Goal: Find contact information: Find contact information

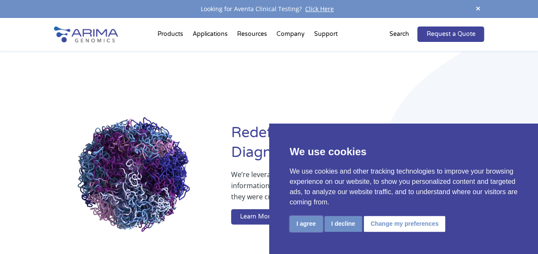
click at [307, 225] on button "I agree" at bounding box center [306, 224] width 33 height 16
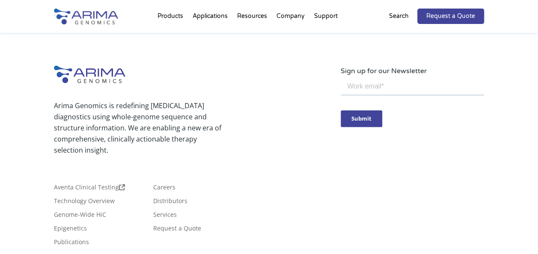
scroll to position [2130, 0]
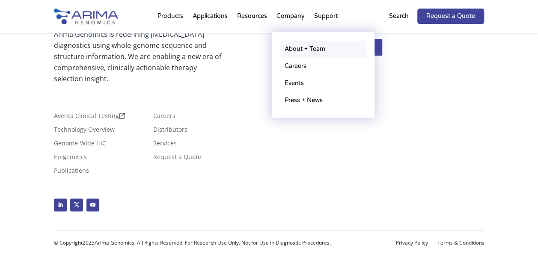
click at [298, 48] on link "About + Team" at bounding box center [323, 49] width 86 height 17
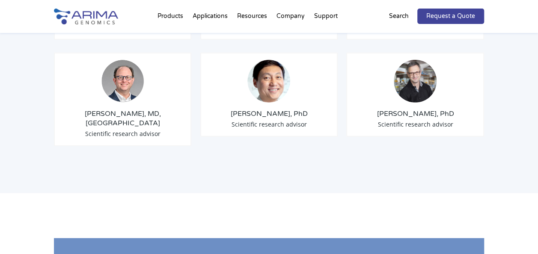
scroll to position [1630, 0]
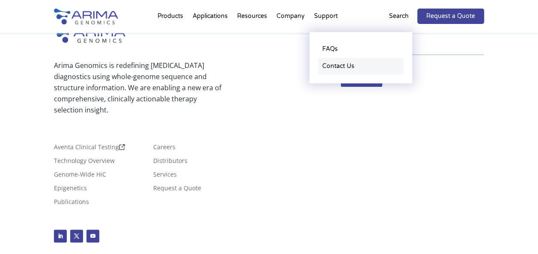
click at [330, 67] on link "Contact Us" at bounding box center [361, 66] width 86 height 17
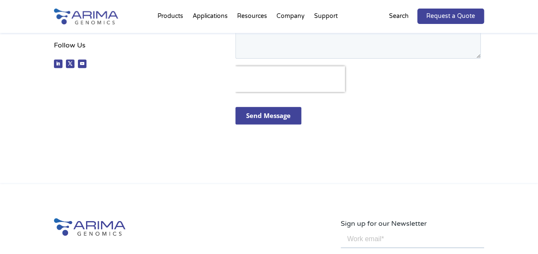
scroll to position [339, 0]
